Goal: Information Seeking & Learning: Learn about a topic

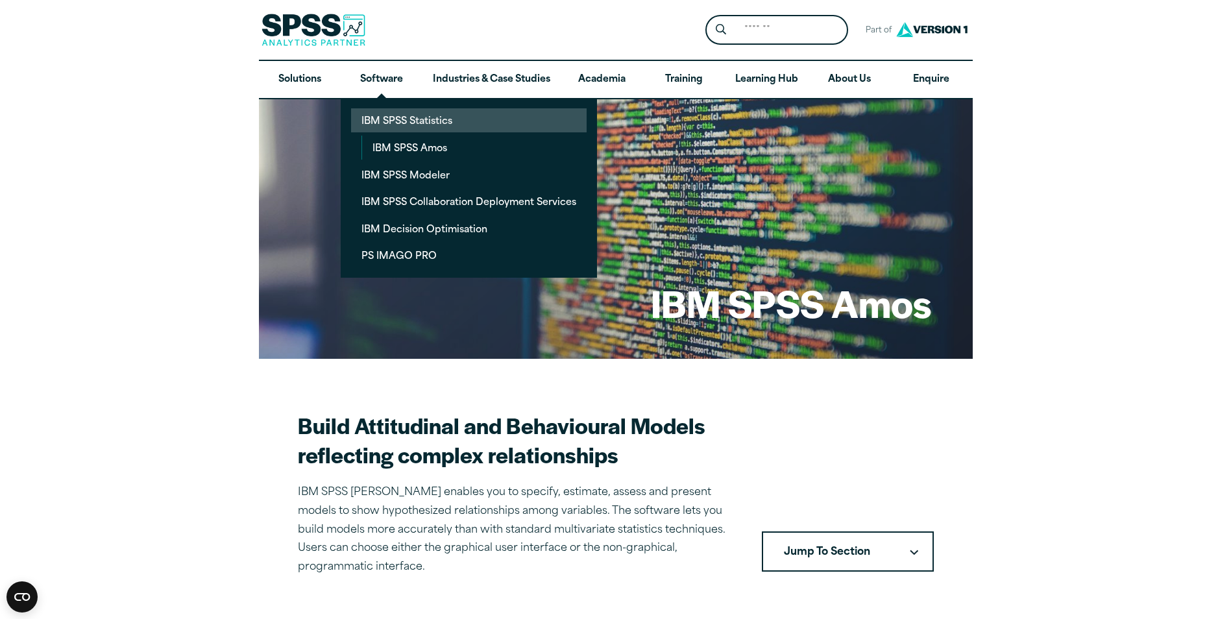
click at [381, 114] on link "IBM SPSS Statistics" at bounding box center [469, 120] width 236 height 24
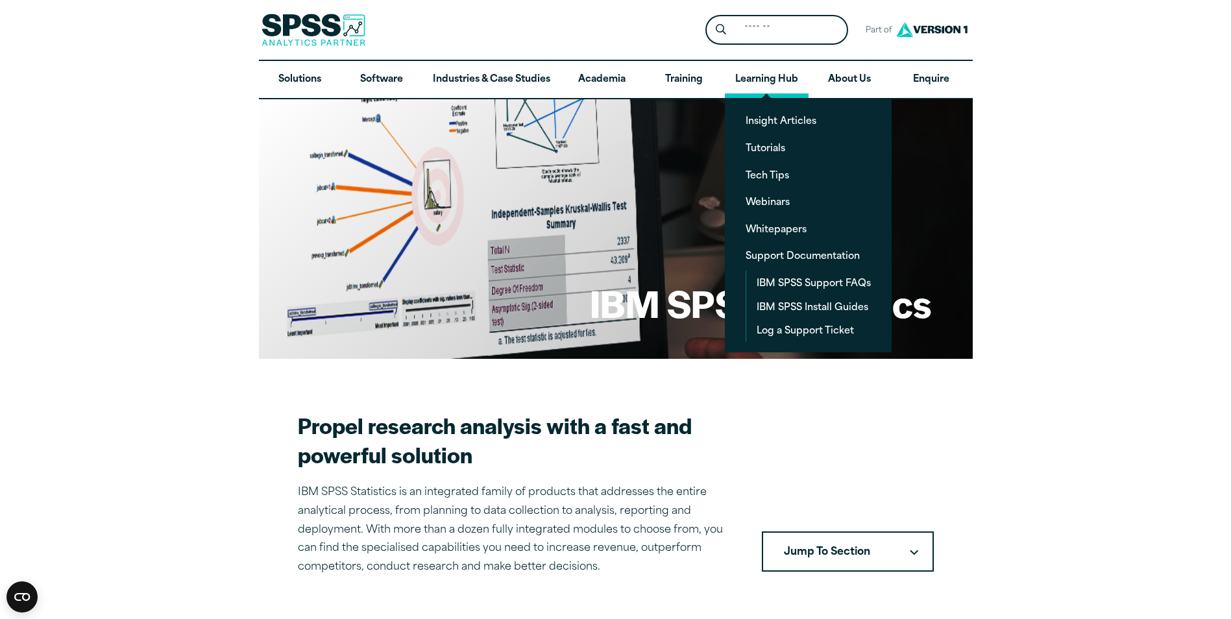
click at [770, 77] on link "Learning Hub" at bounding box center [767, 80] width 84 height 38
